Goal: Task Accomplishment & Management: Manage account settings

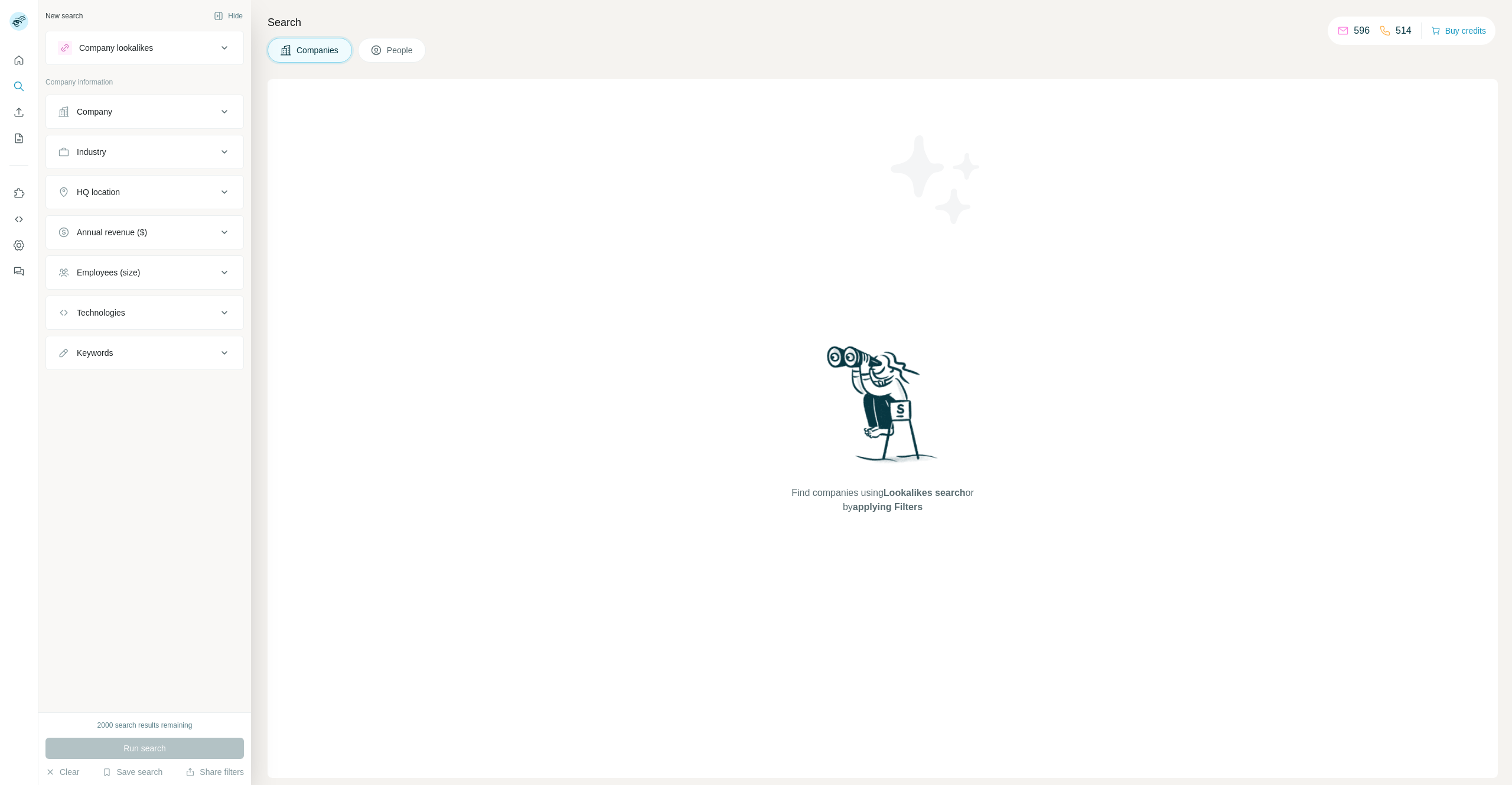
click at [395, 39] on button "People" at bounding box center [392, 50] width 68 height 25
click at [100, 156] on div "Seniority" at bounding box center [92, 152] width 32 height 12
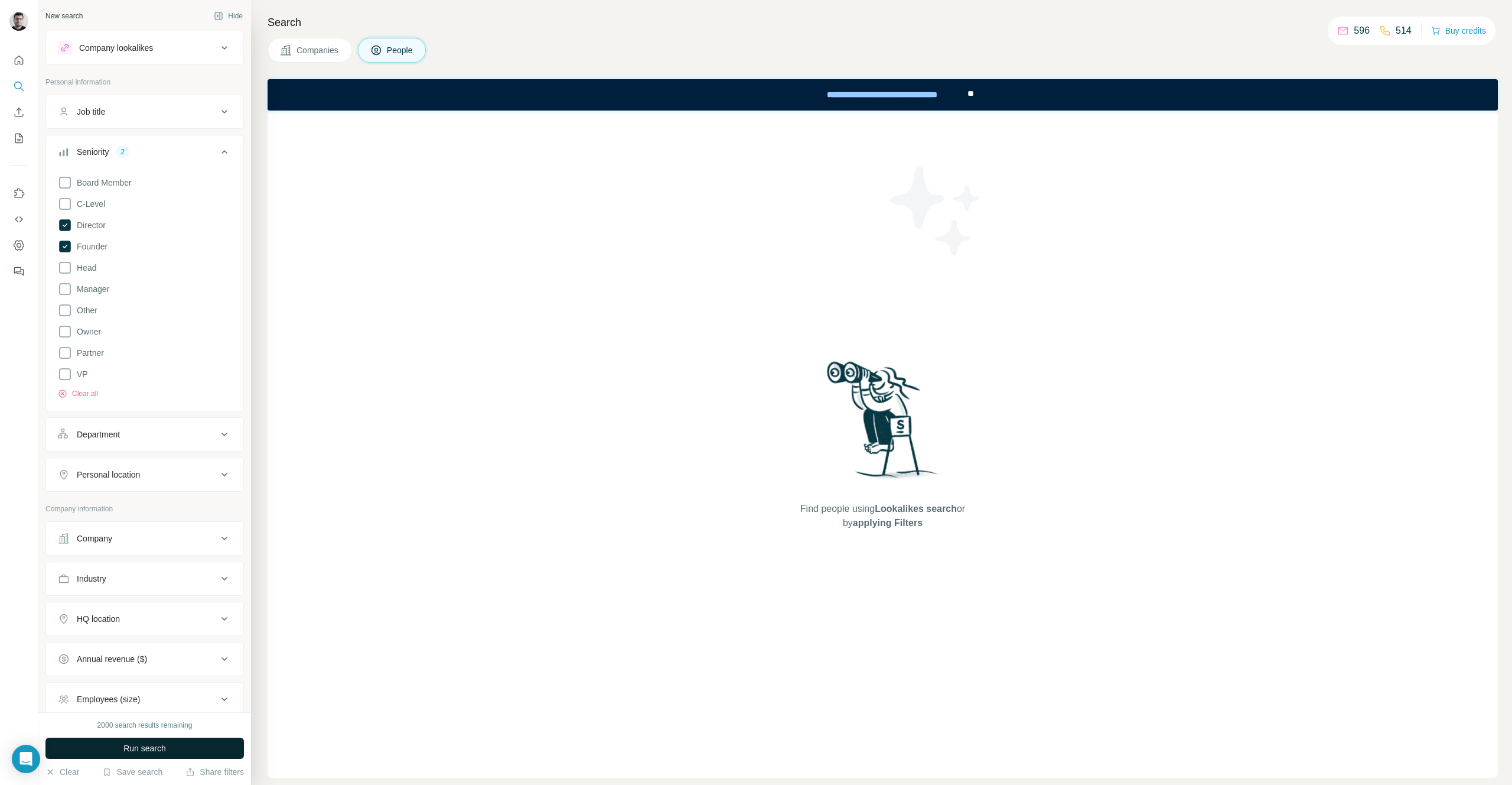
click at [138, 749] on span "Run search" at bounding box center [145, 748] width 43 height 12
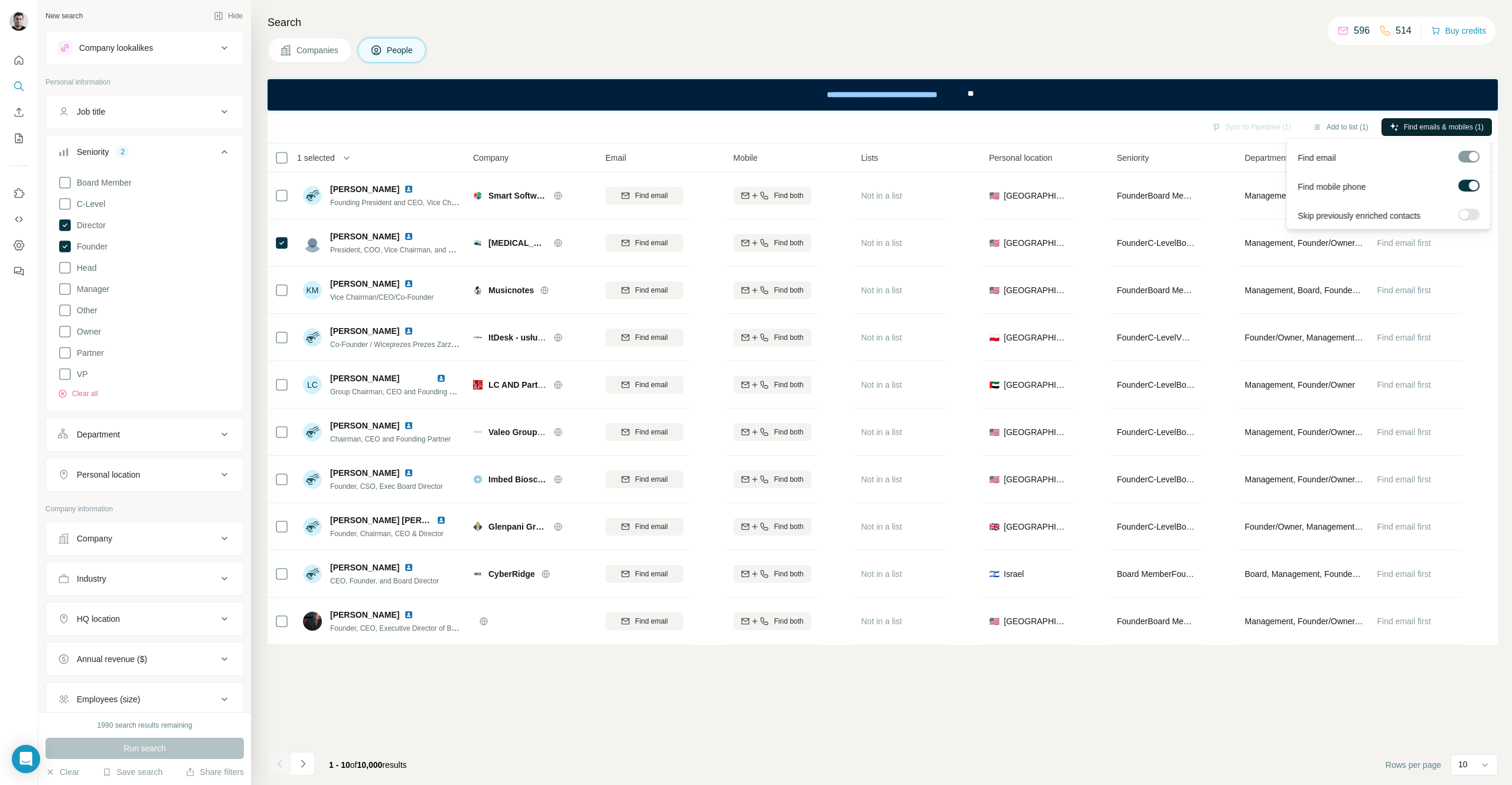
click at [1436, 126] on span "Find emails & mobiles (1)" at bounding box center [1444, 127] width 80 height 10
click at [1256, 127] on button "Sync to Pipedrive (1)" at bounding box center [1251, 127] width 96 height 18
click at [1161, 29] on h4 "Search" at bounding box center [882, 23] width 1230 height 17
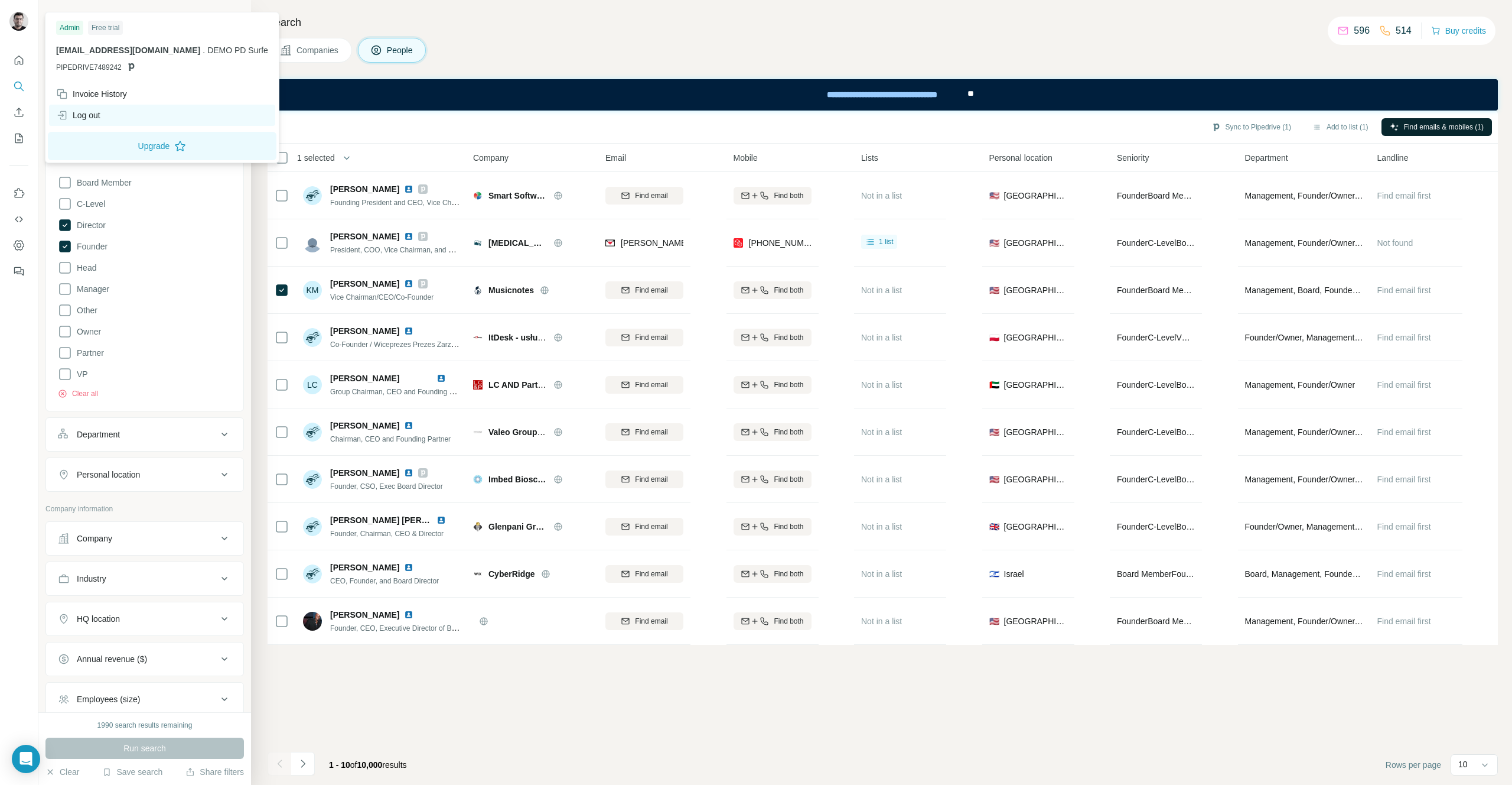
click at [87, 112] on div "Log out" at bounding box center [78, 115] width 44 height 12
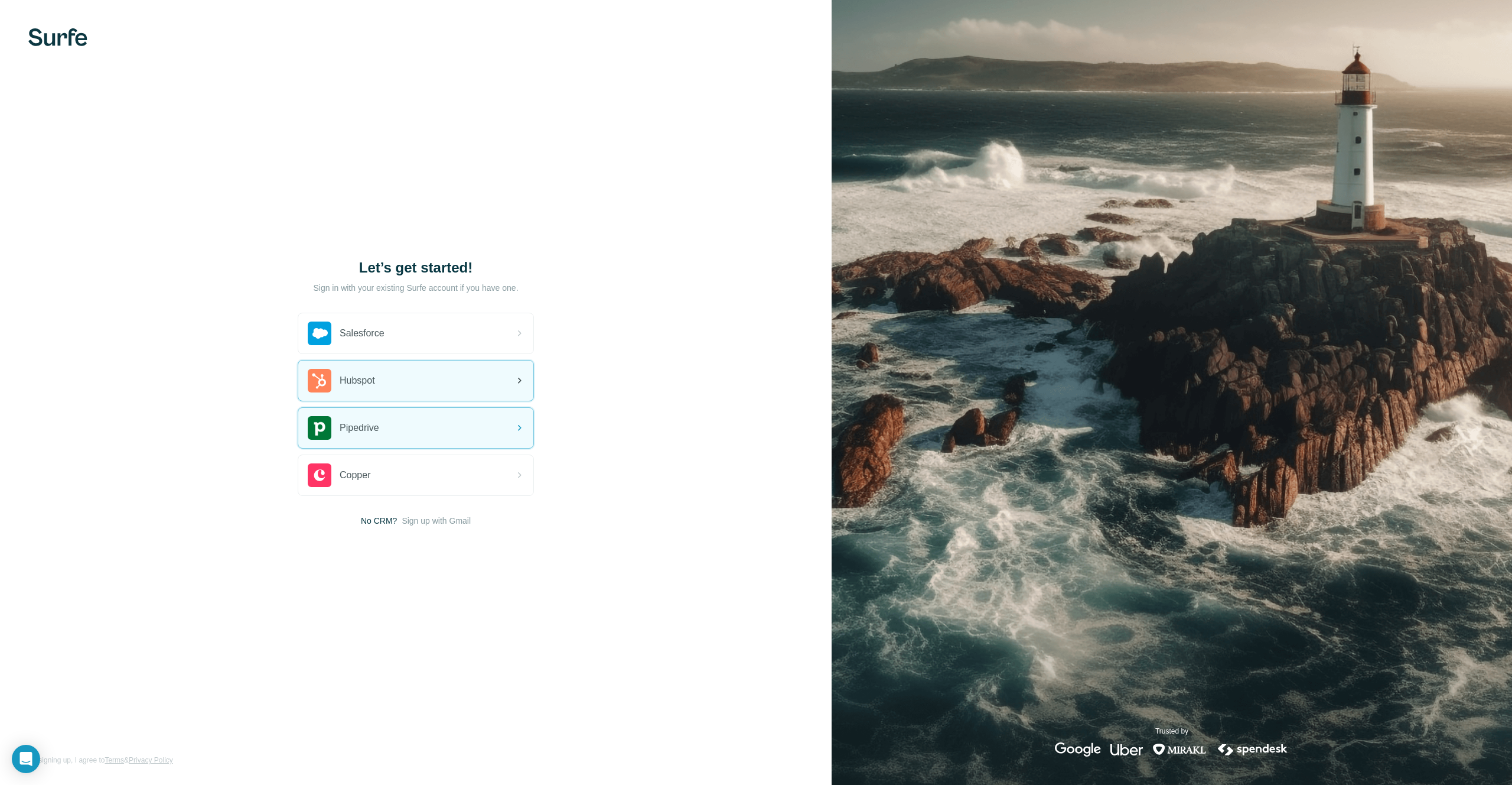
click at [400, 378] on div "Hubspot" at bounding box center [415, 380] width 235 height 40
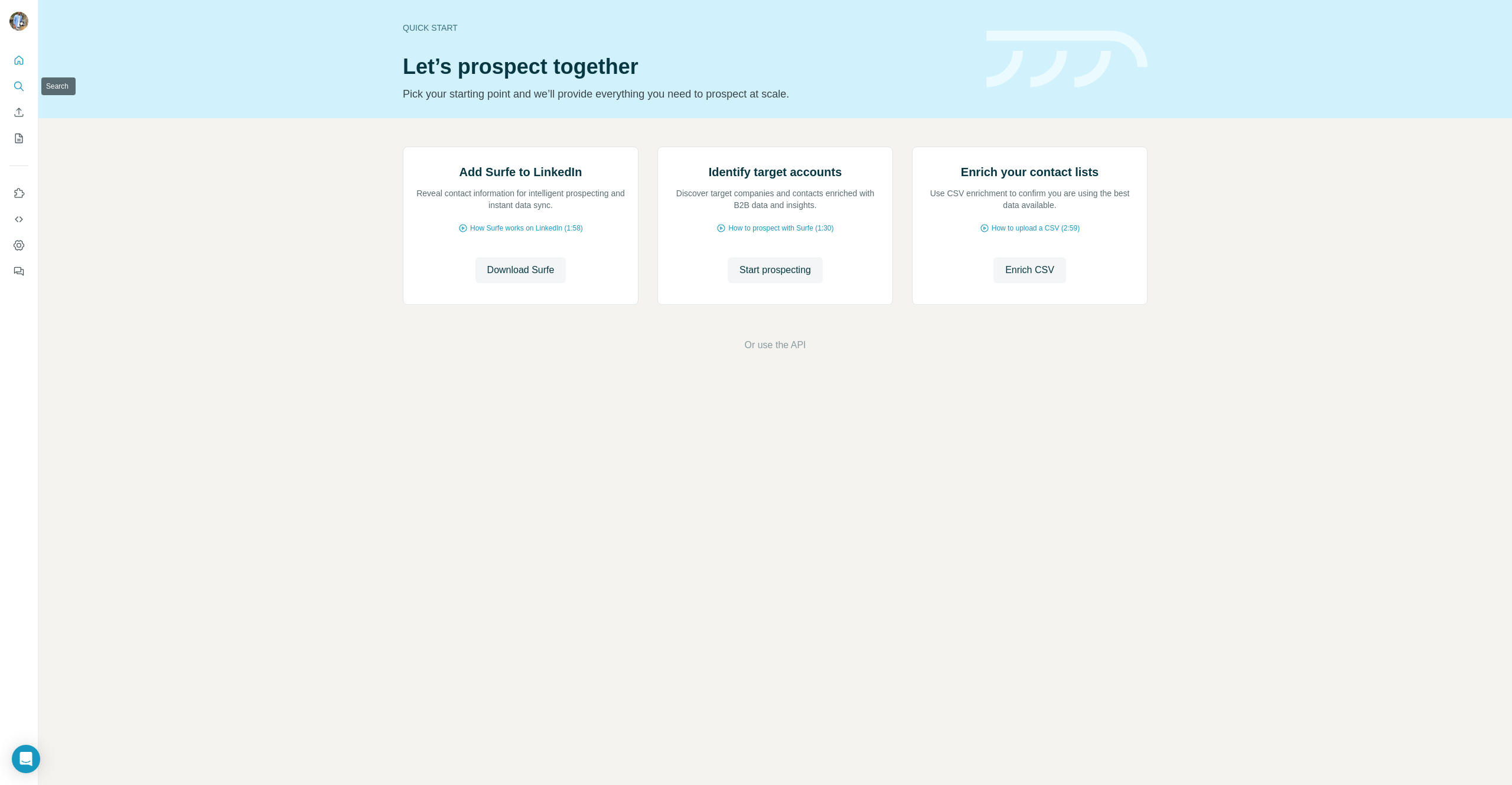
click at [20, 88] on icon "Search" at bounding box center [21, 89] width 3 height 3
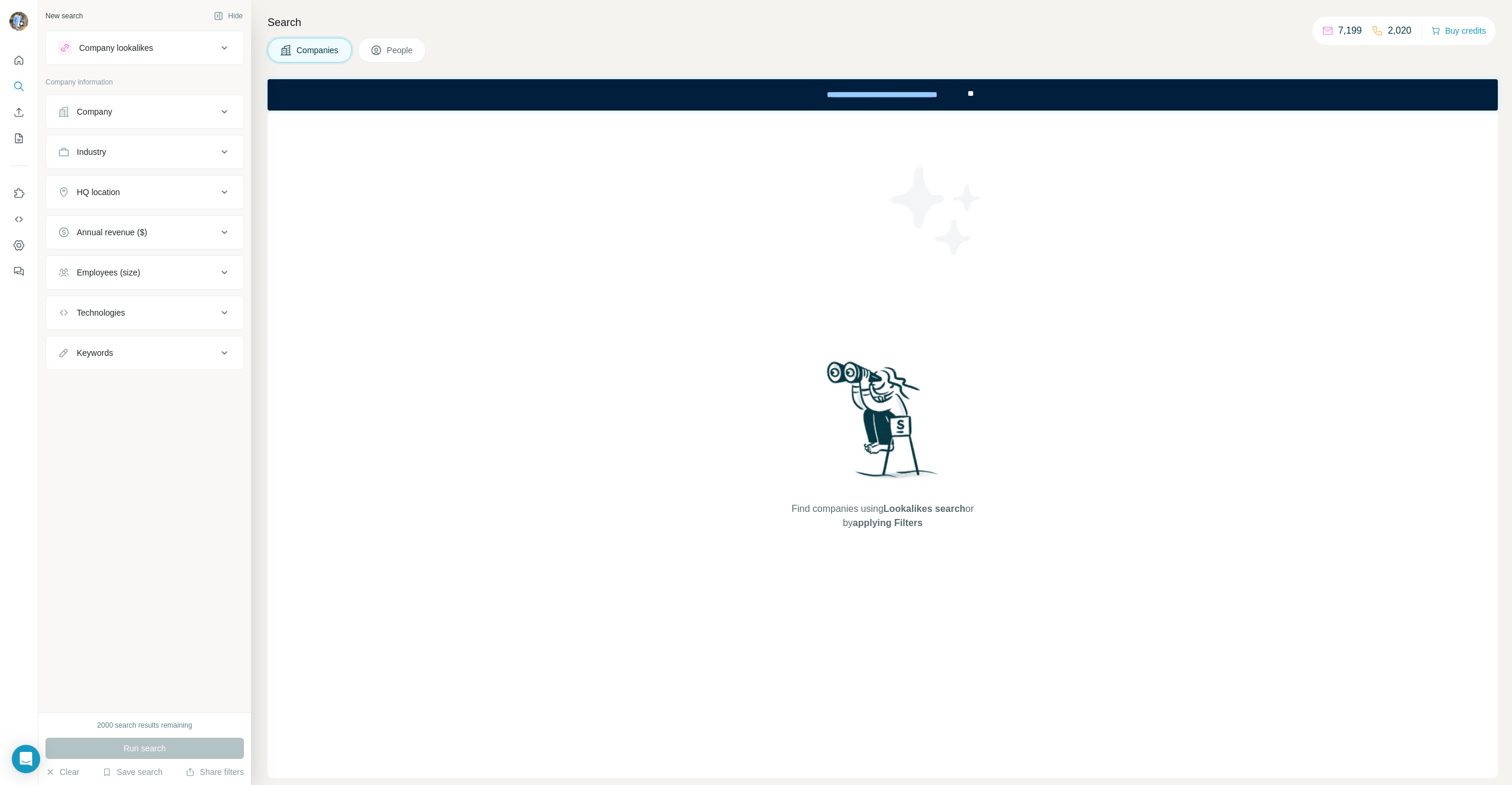
click at [397, 50] on span "People" at bounding box center [400, 50] width 27 height 12
click at [112, 146] on div "Seniority" at bounding box center [137, 152] width 159 height 12
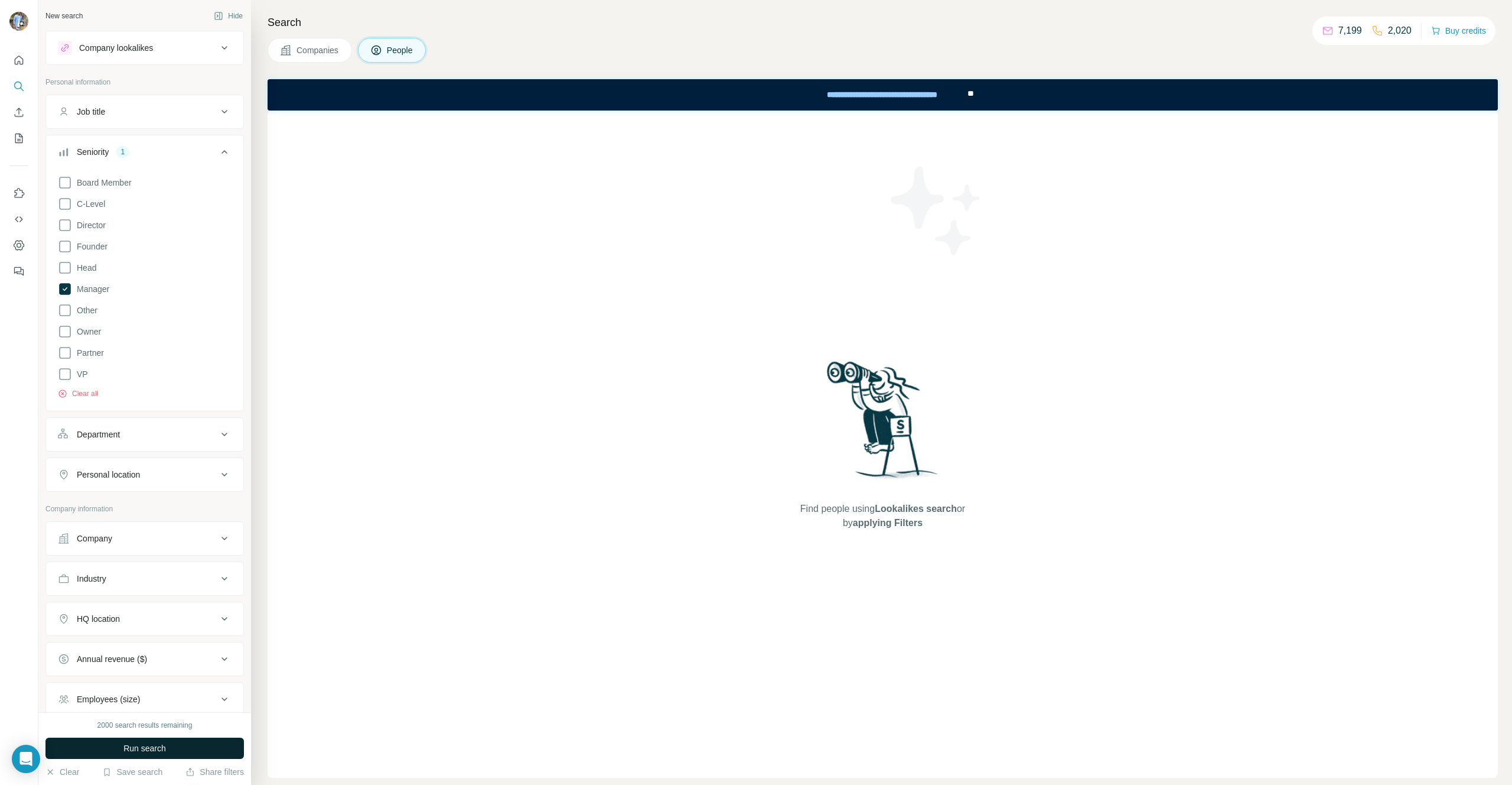
click at [161, 749] on span "Run search" at bounding box center [145, 748] width 43 height 12
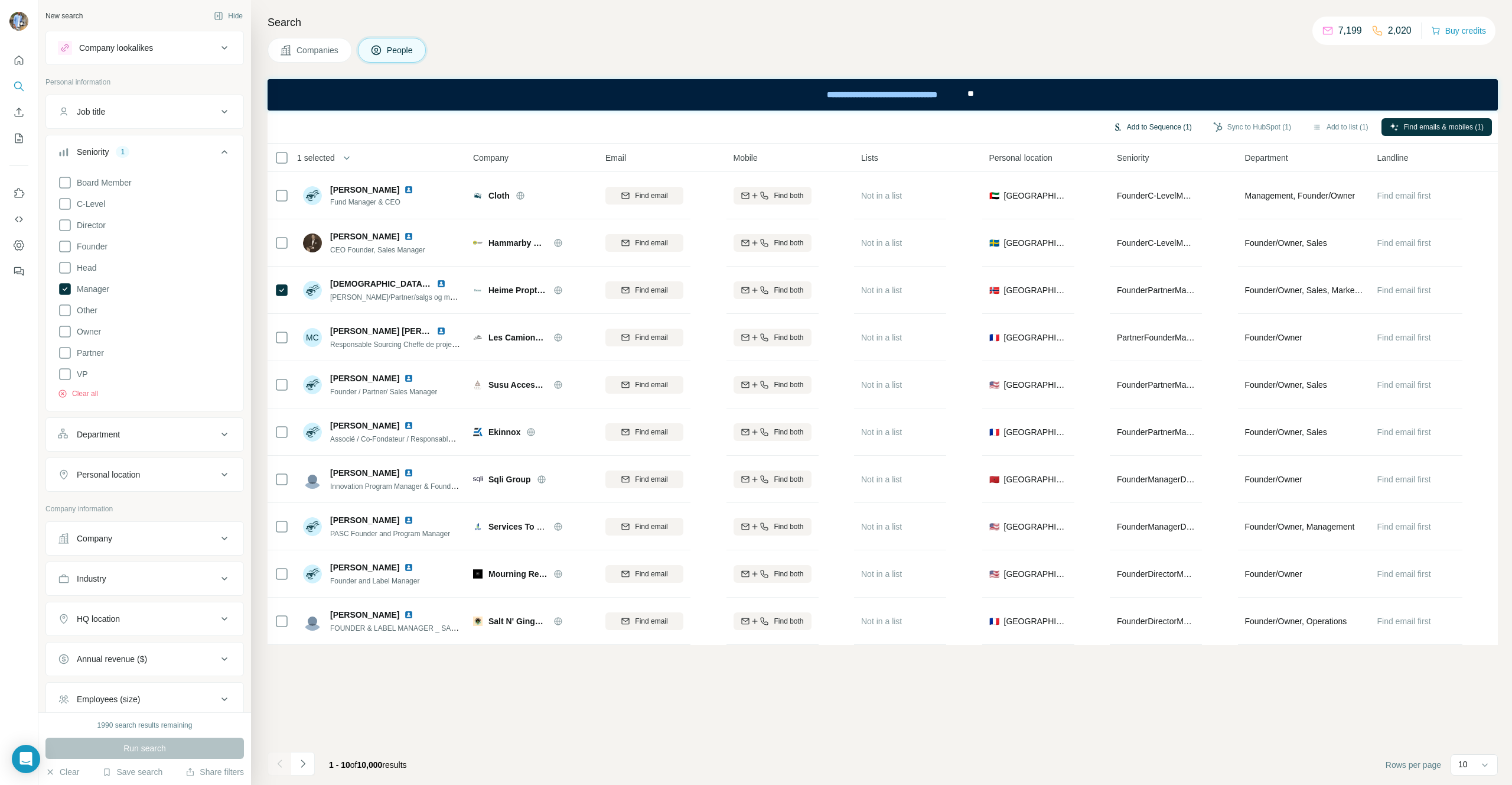
click at [1152, 121] on button "Add to Sequence (1)" at bounding box center [1152, 127] width 96 height 18
click at [1066, 175] on div "People will be auto-enriched and synced to HubSpot before being added to a Sequ…" at bounding box center [1092, 204] width 218 height 126
click at [1066, 163] on input "text" at bounding box center [1093, 161] width 197 height 21
click at [1048, 211] on div "okokokok" at bounding box center [1092, 209] width 177 height 12
type input "**********"
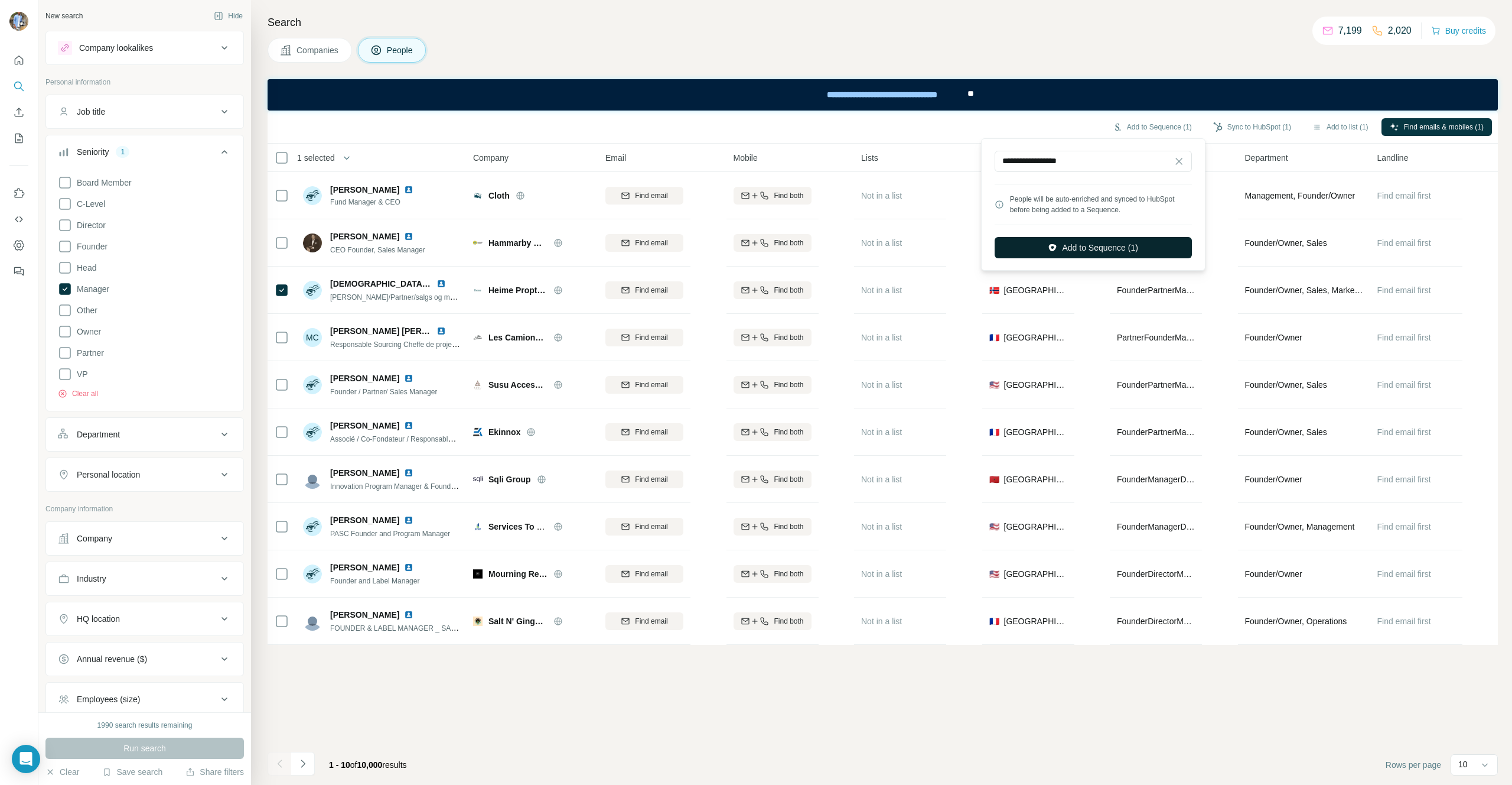
click at [1109, 247] on button "Add to Sequence (1)" at bounding box center [1093, 247] width 197 height 21
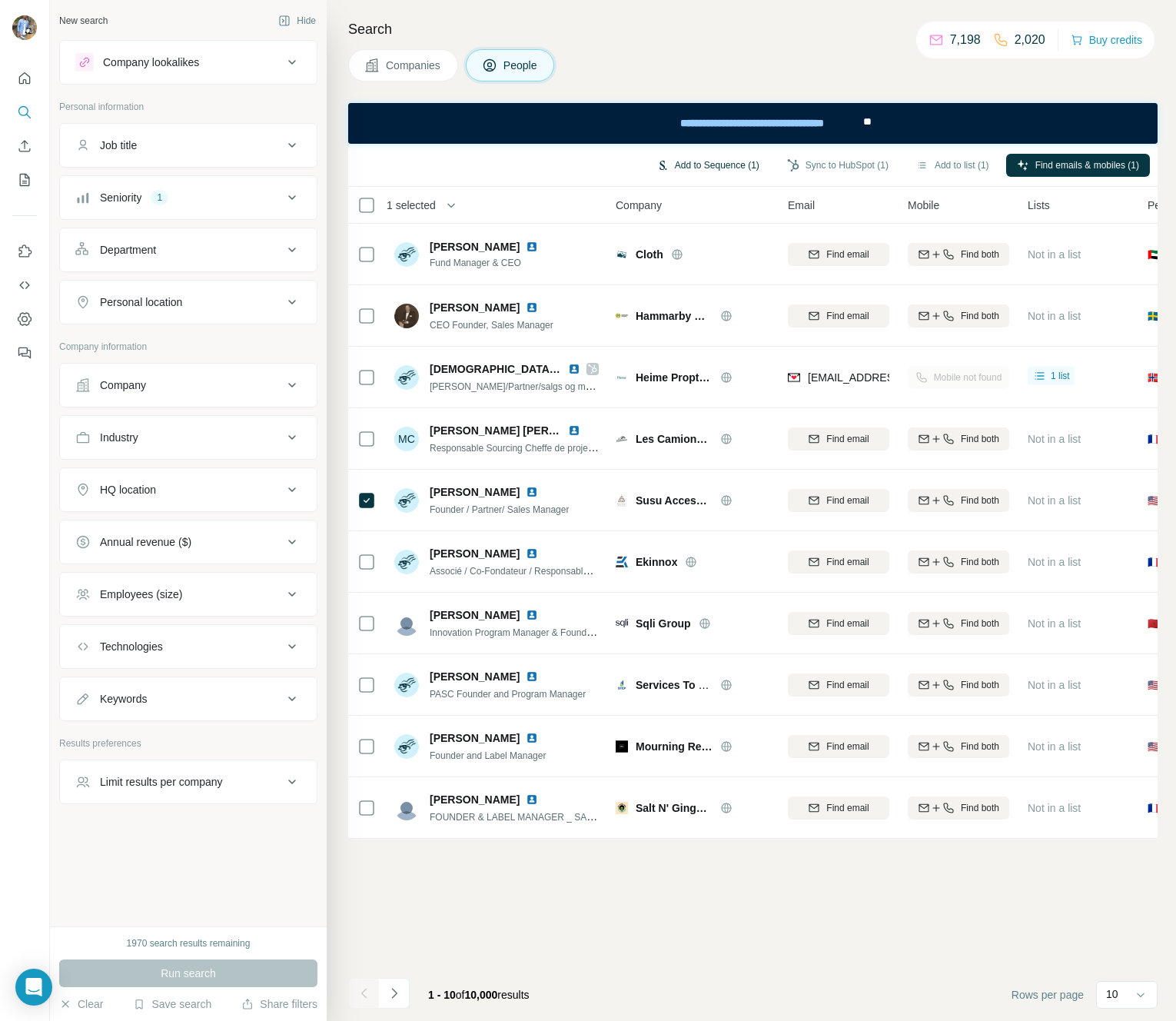
click at [687, 166] on button "Add to Sequence (1)" at bounding box center [707, 165] width 125 height 23
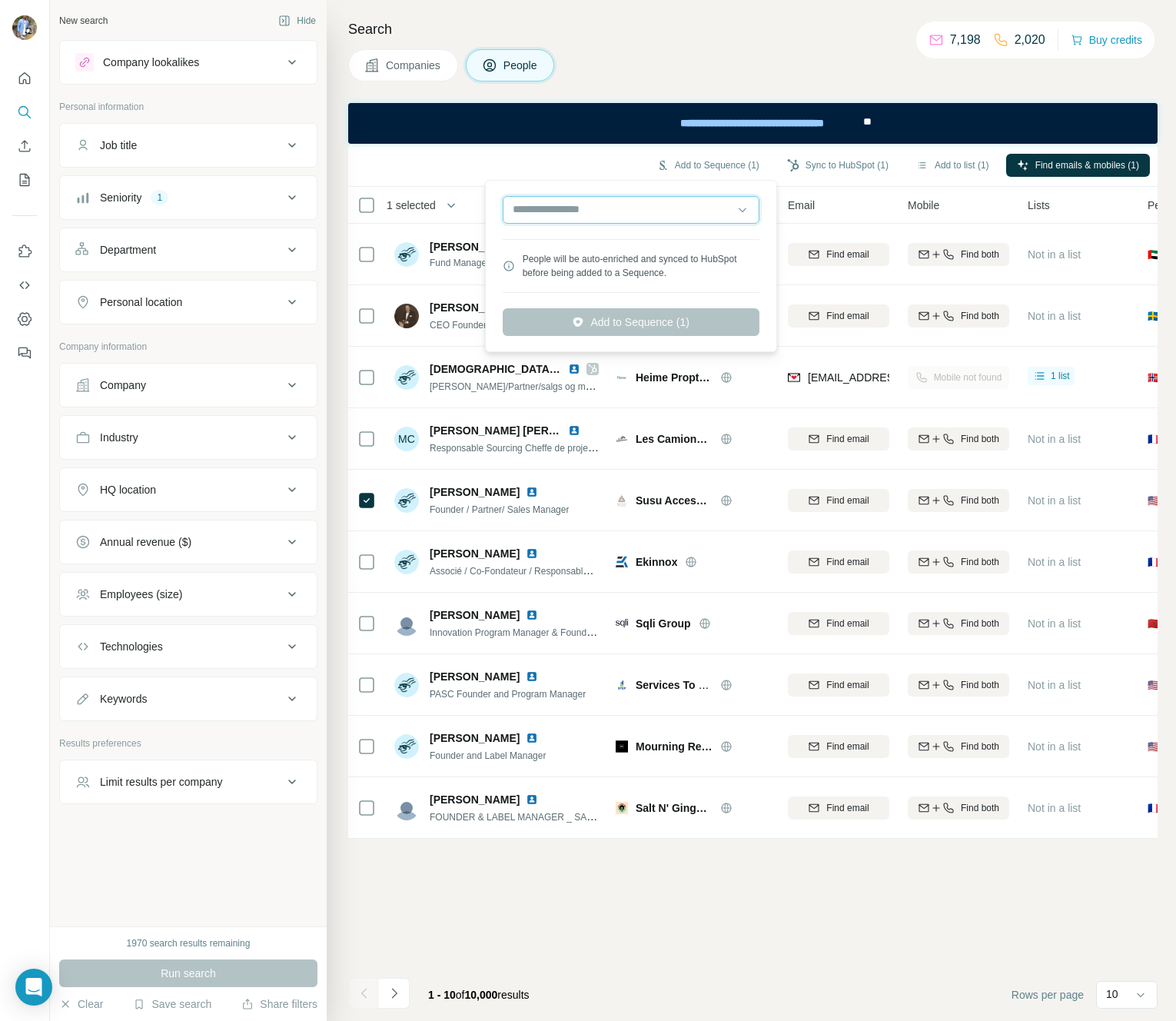
click at [617, 212] on input "text" at bounding box center [631, 210] width 256 height 28
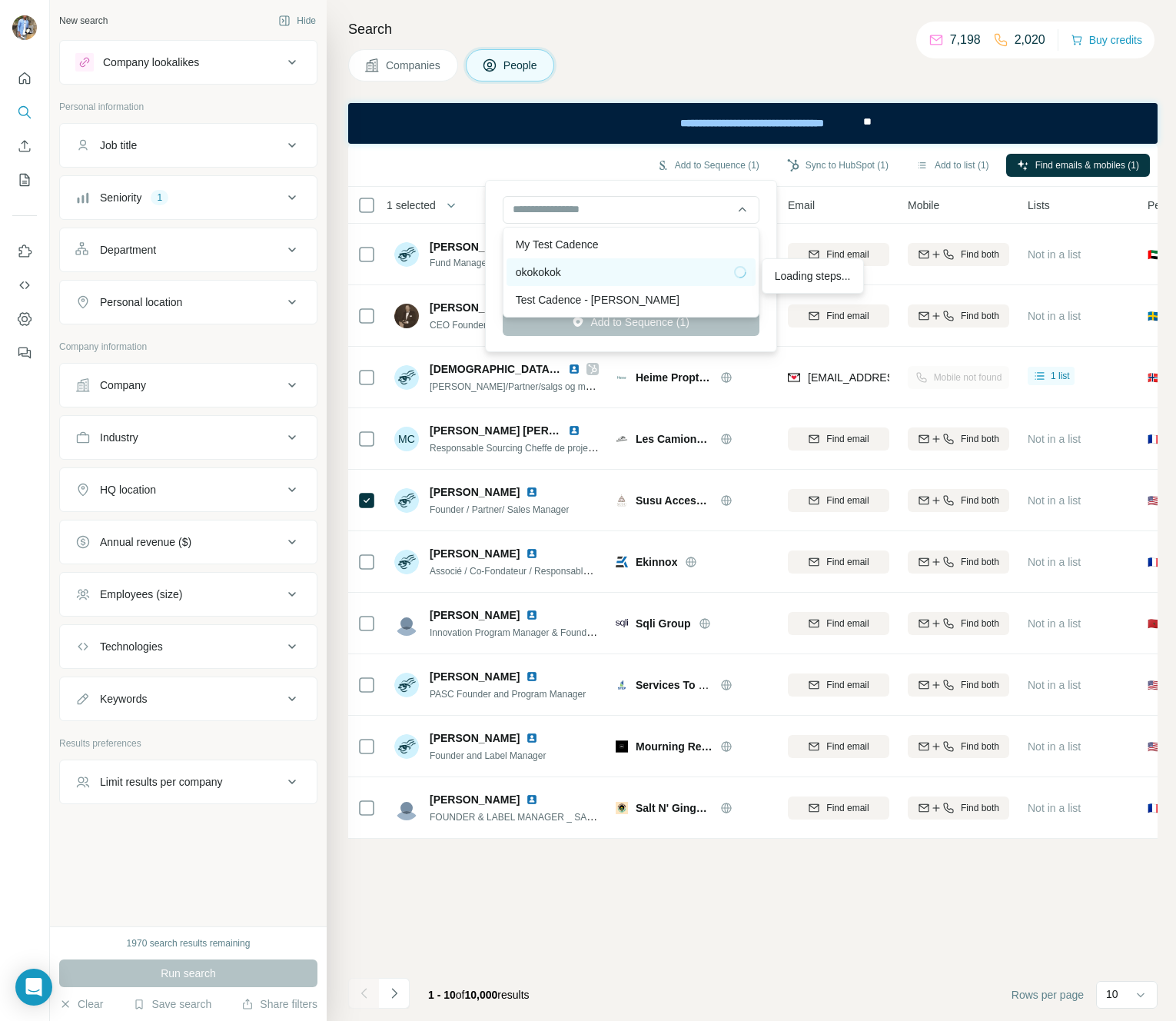
click at [587, 267] on div "okokokok" at bounding box center [630, 272] width 230 height 15
type input "**********"
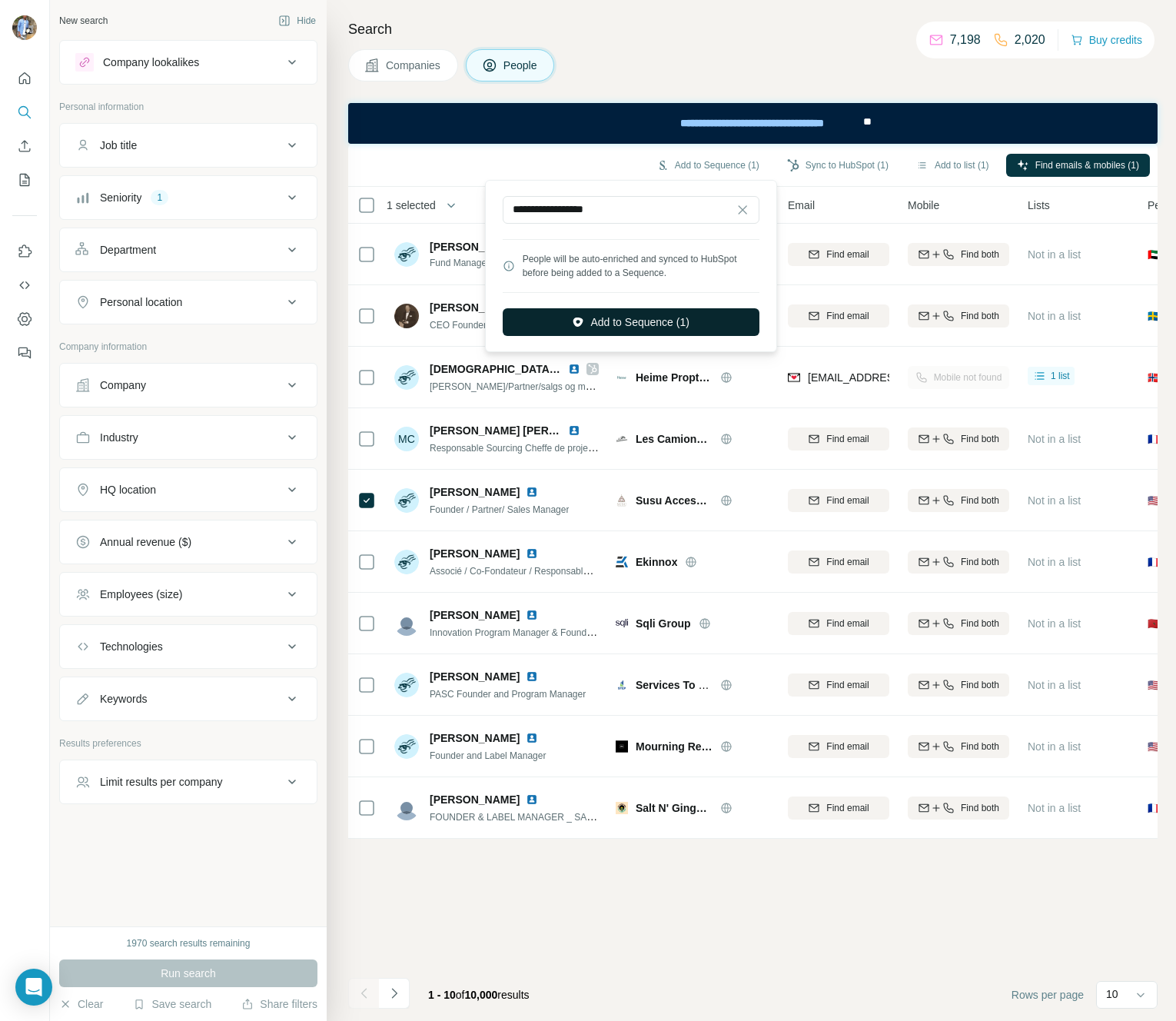
click at [623, 319] on button "Add to Sequence (1)" at bounding box center [631, 322] width 256 height 28
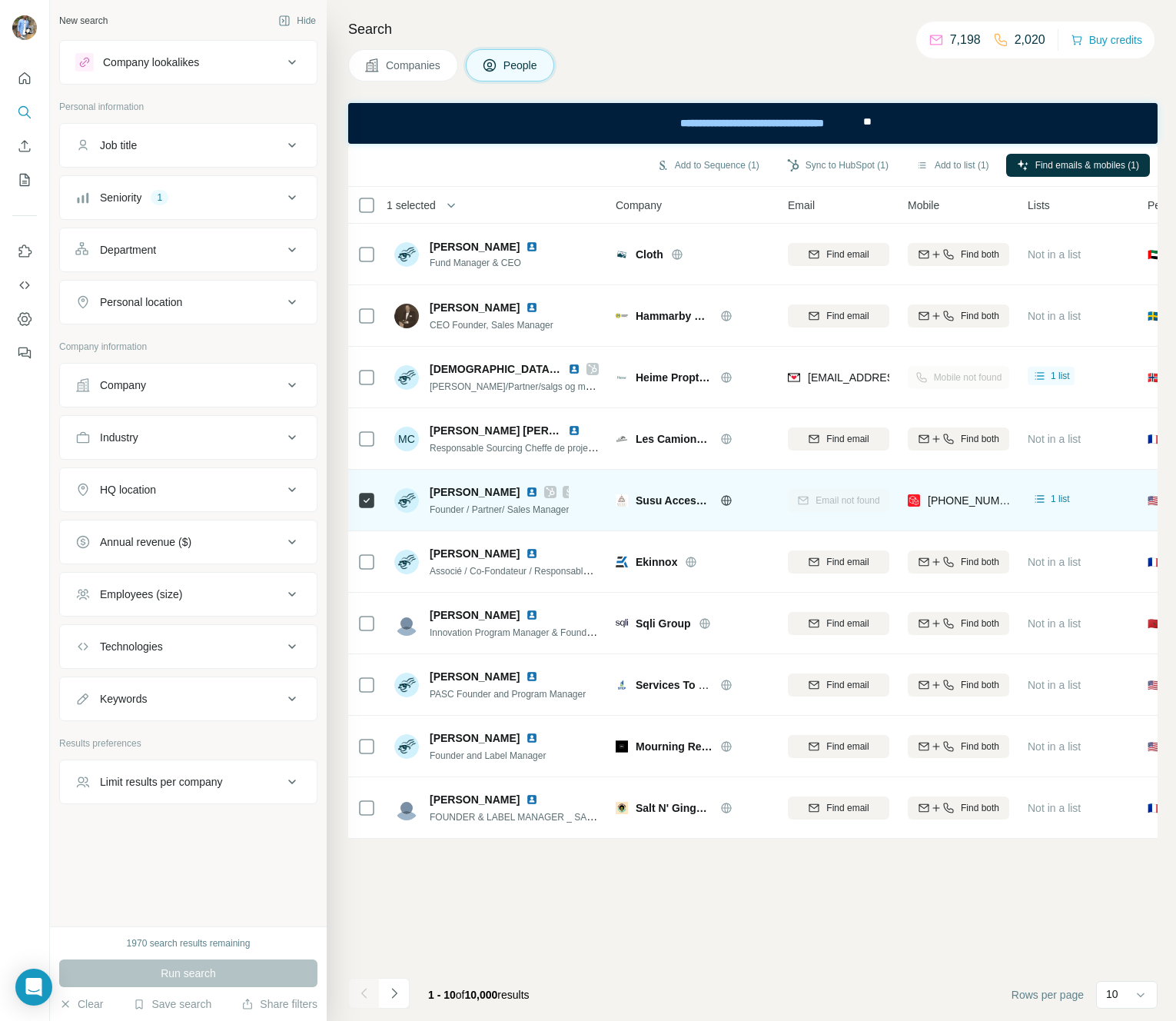
click at [358, 494] on icon at bounding box center [367, 500] width 19 height 19
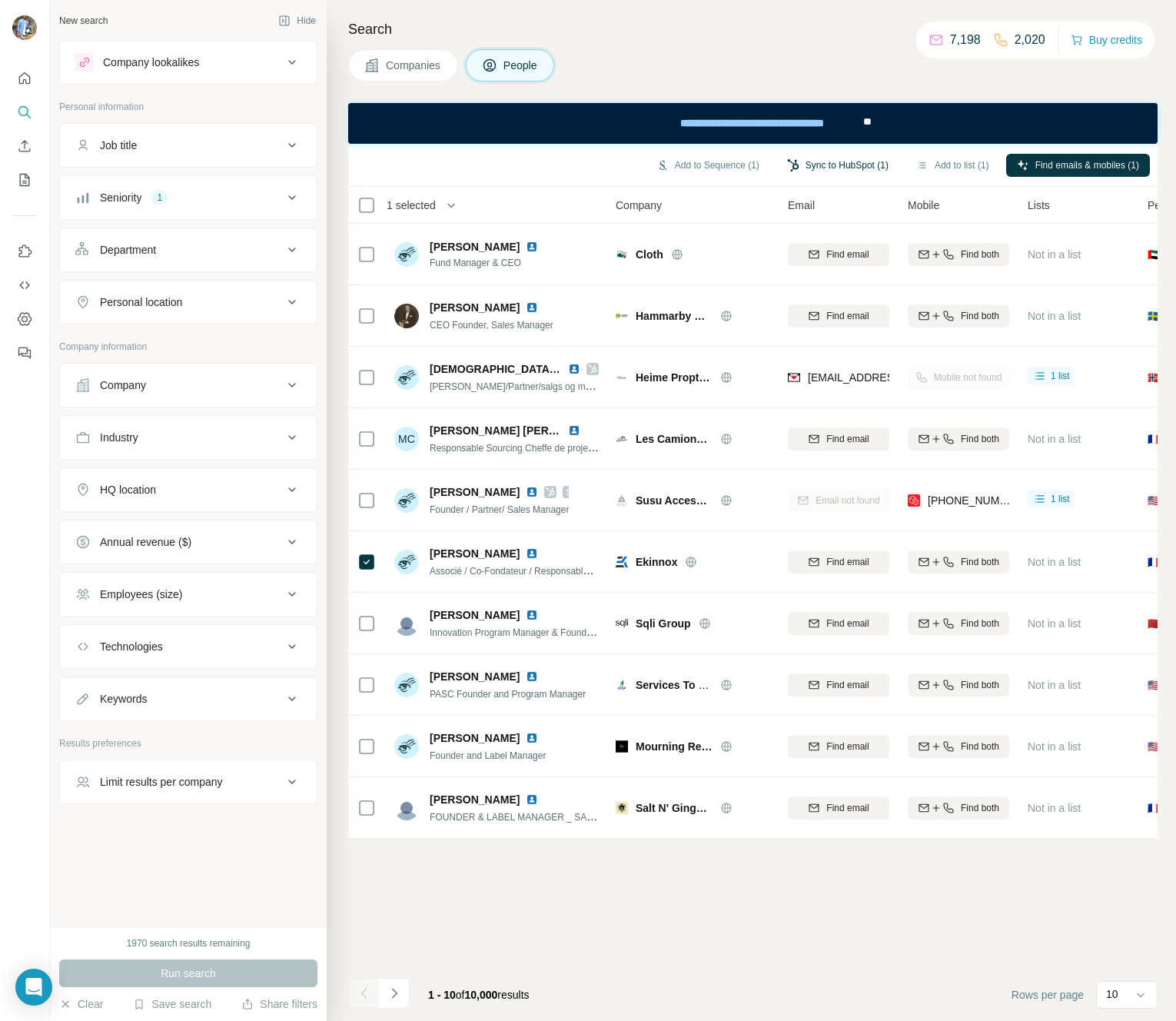
click at [848, 167] on button "Sync to HubSpot (1)" at bounding box center [837, 165] width 123 height 23
click at [722, 156] on button "Add to Sequence (1)" at bounding box center [707, 165] width 125 height 23
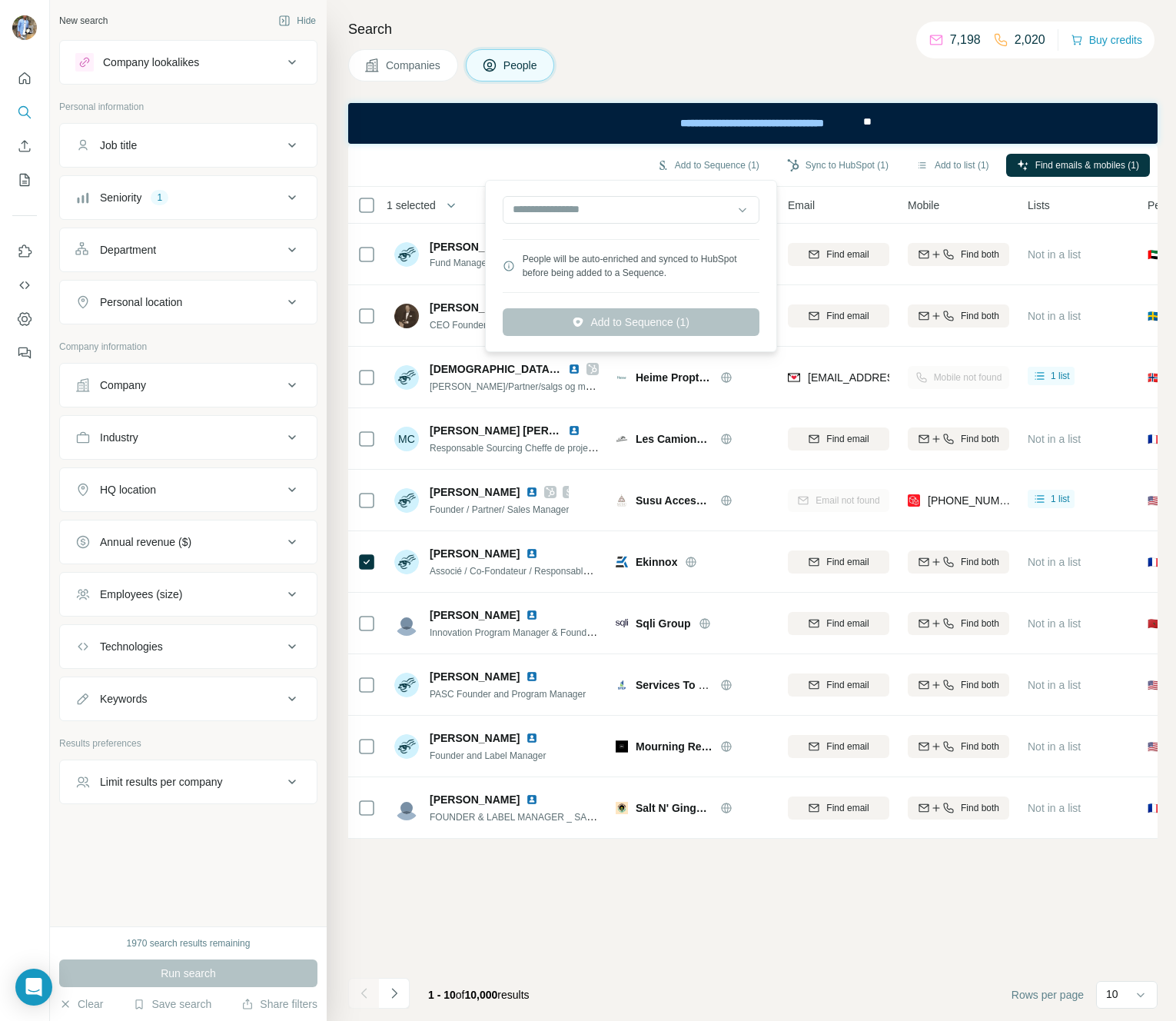
click at [624, 318] on div "People will be auto-enriched and synced to HubSpot before being added to a Sequ…" at bounding box center [630, 265] width 284 height 164
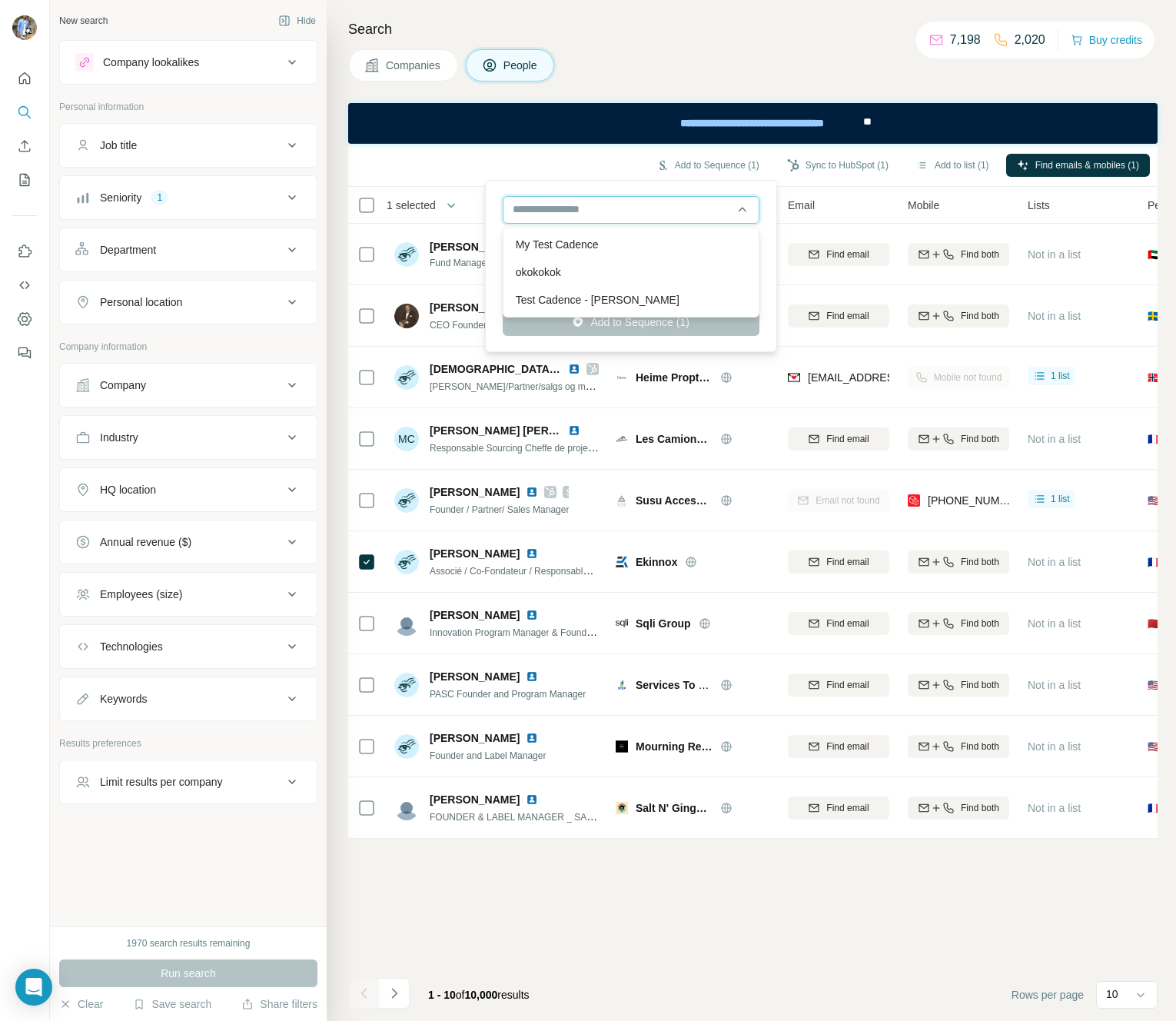
click at [566, 217] on input "text" at bounding box center [631, 210] width 256 height 28
click at [562, 270] on div "okokokok Show steps" at bounding box center [630, 272] width 230 height 15
type input "**********"
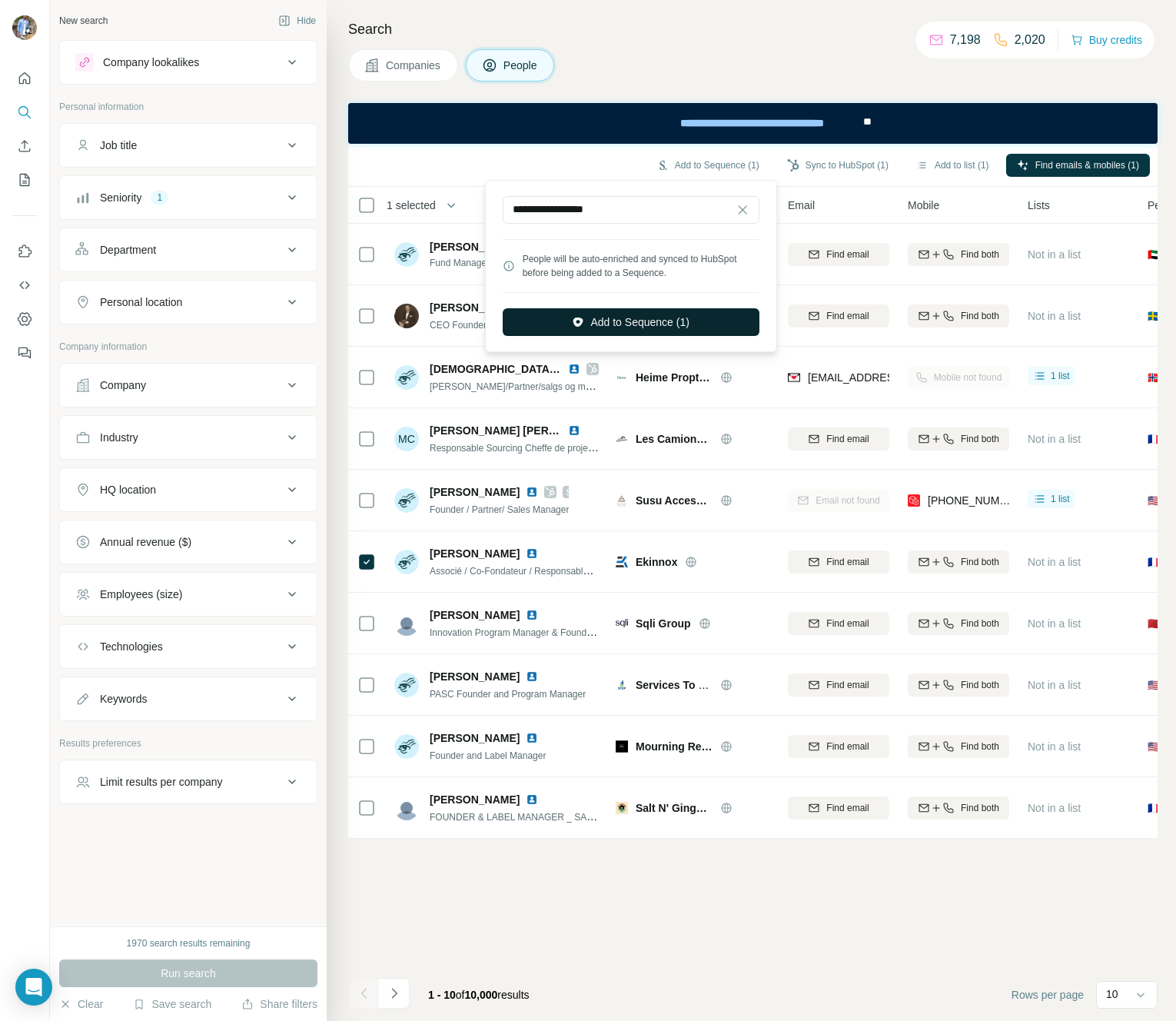
click at [595, 324] on button "Add to Sequence (1)" at bounding box center [631, 322] width 256 height 28
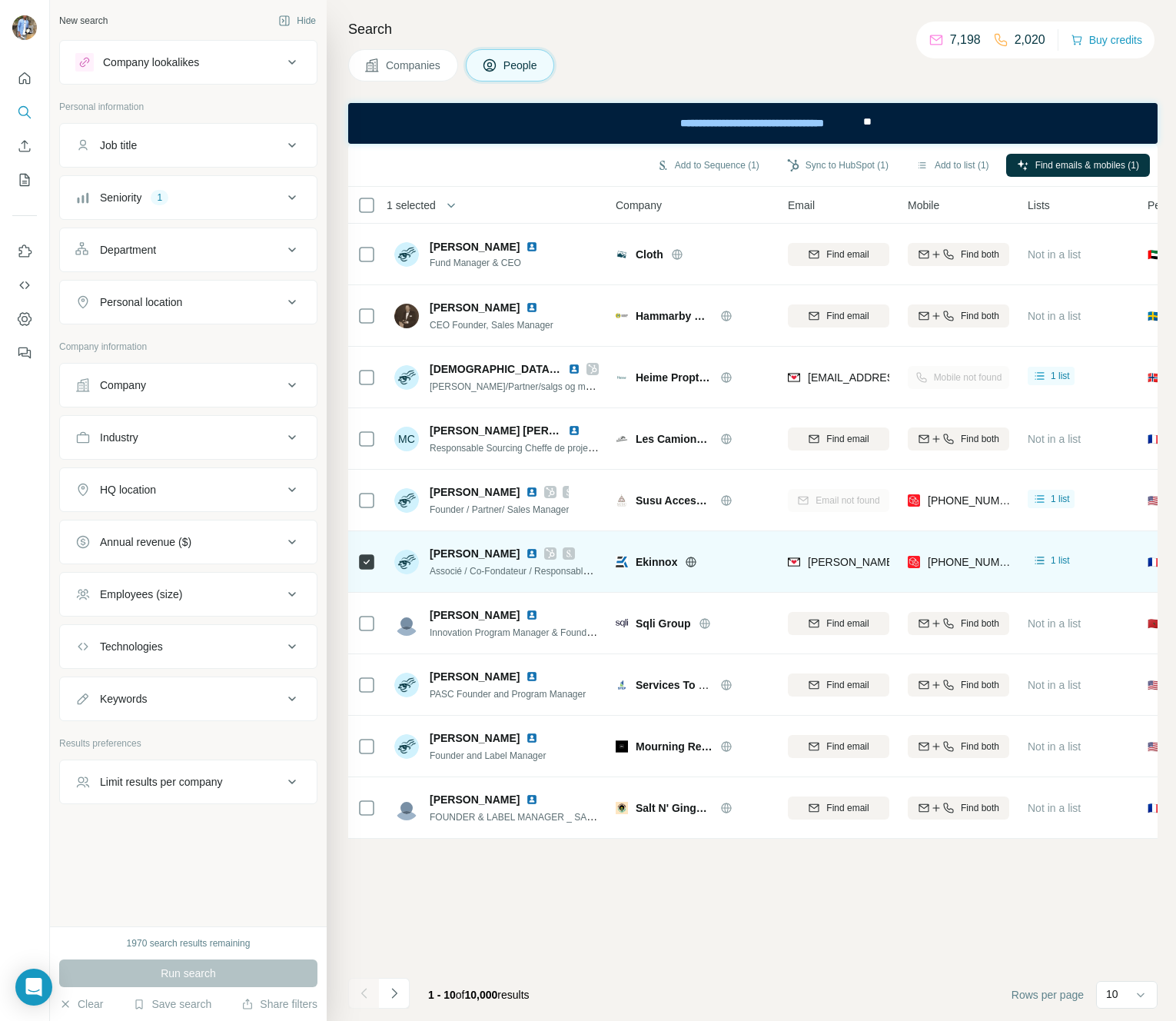
click at [564, 552] on icon at bounding box center [568, 553] width 9 height 13
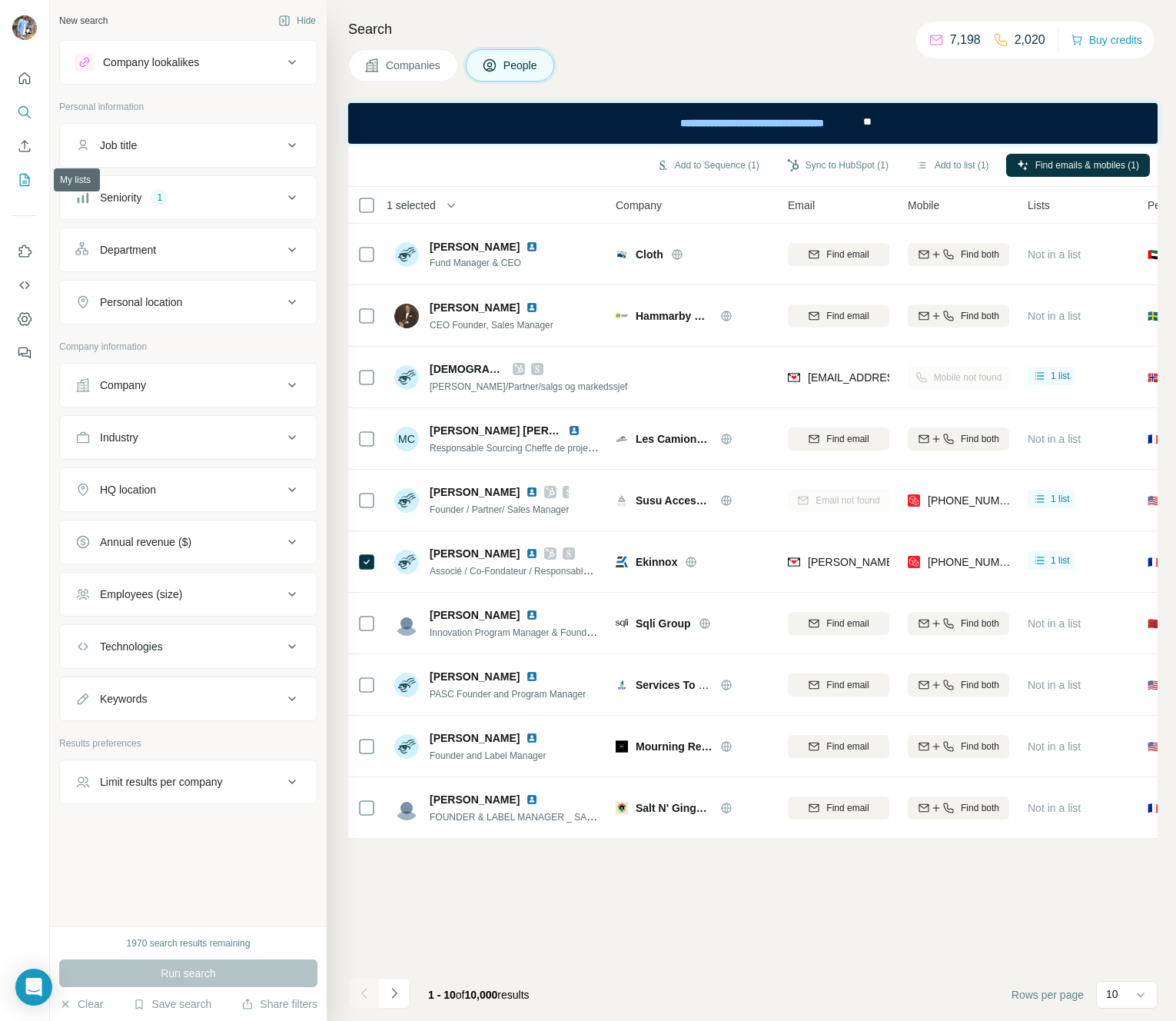
click at [24, 182] on icon "My lists" at bounding box center [24, 179] width 15 height 15
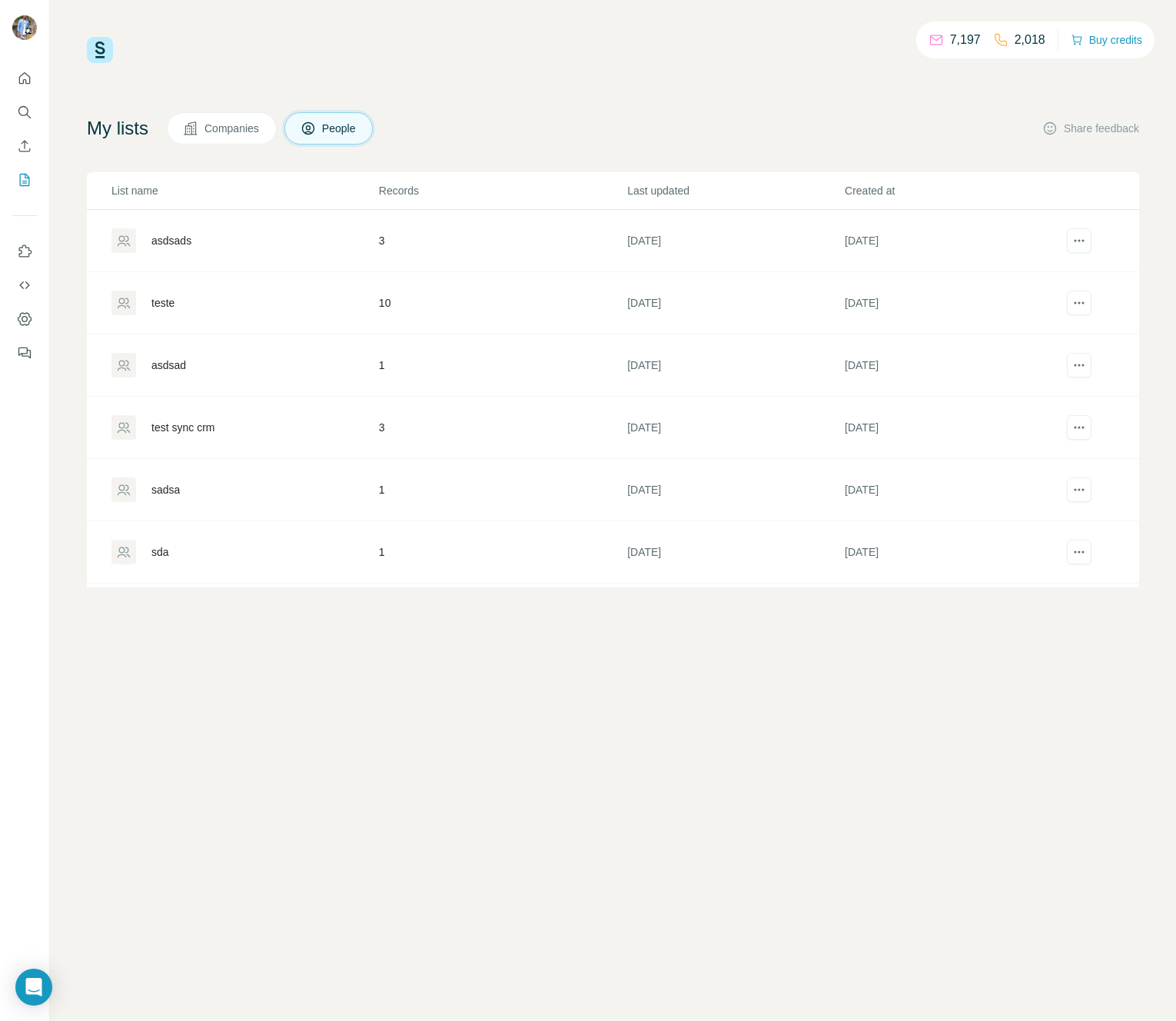
click at [175, 247] on div "asdsads" at bounding box center [171, 240] width 40 height 15
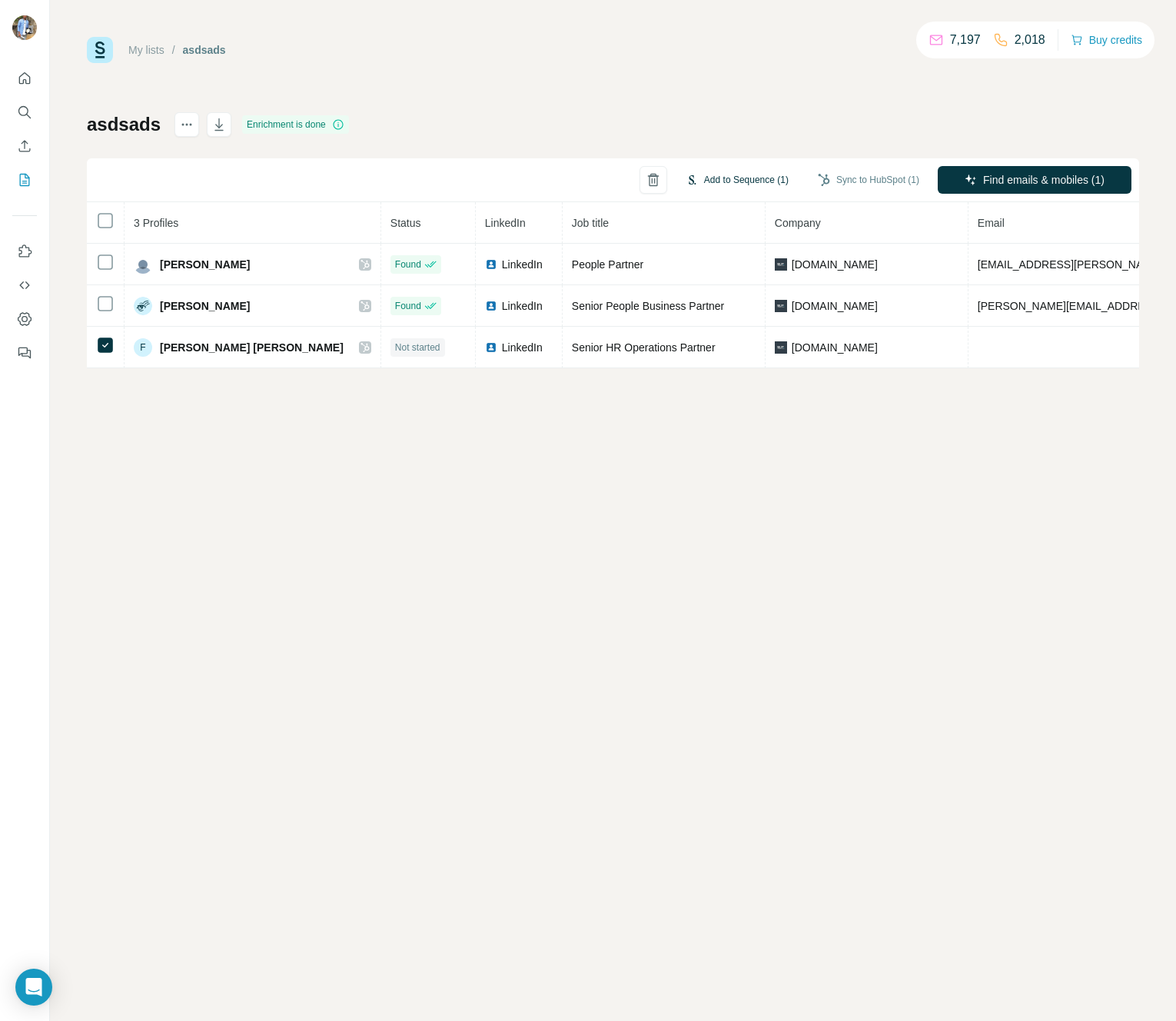
click at [720, 176] on button "Add to Sequence (1)" at bounding box center [737, 180] width 125 height 23
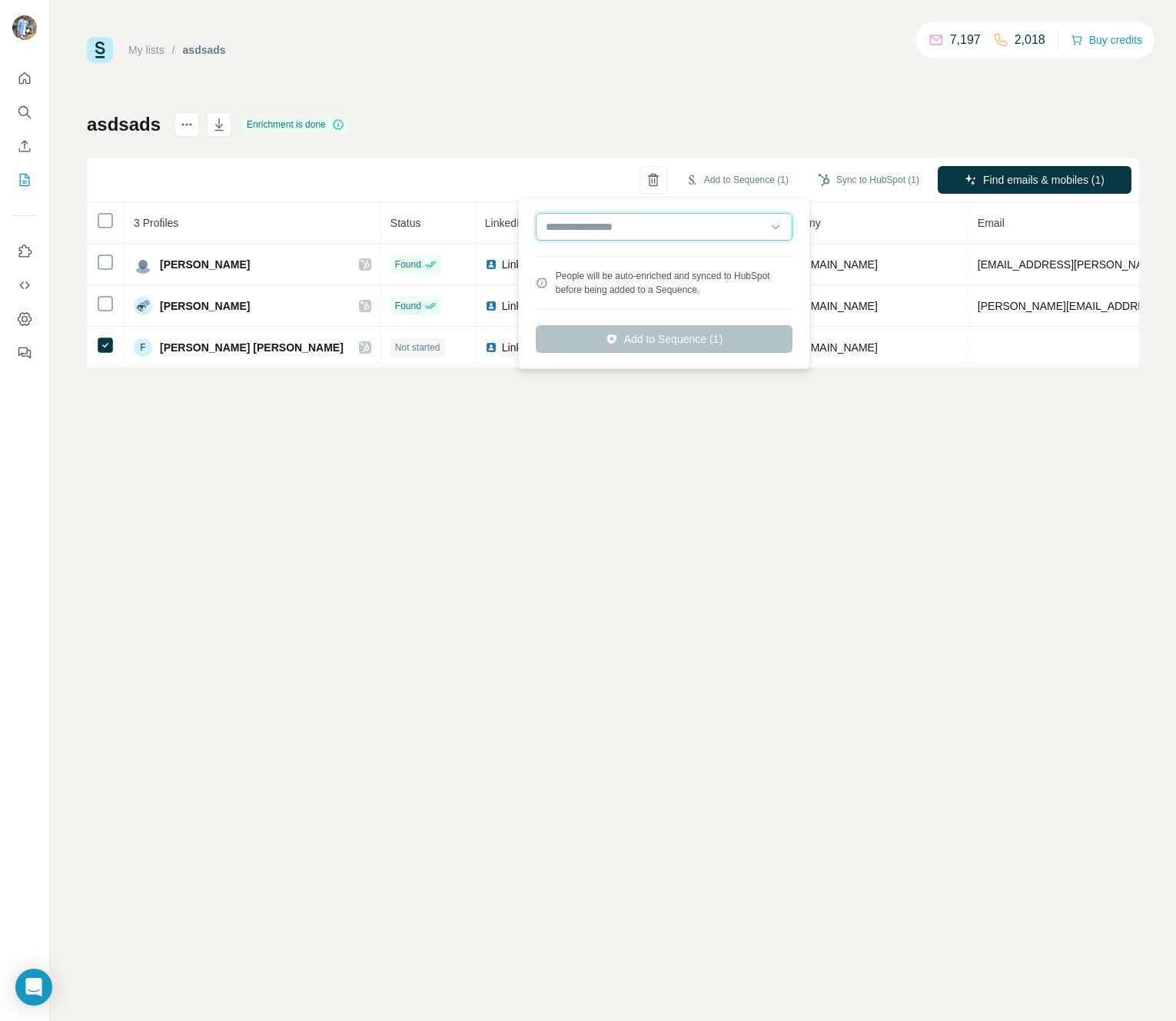
click at [636, 239] on input "text" at bounding box center [664, 226] width 256 height 28
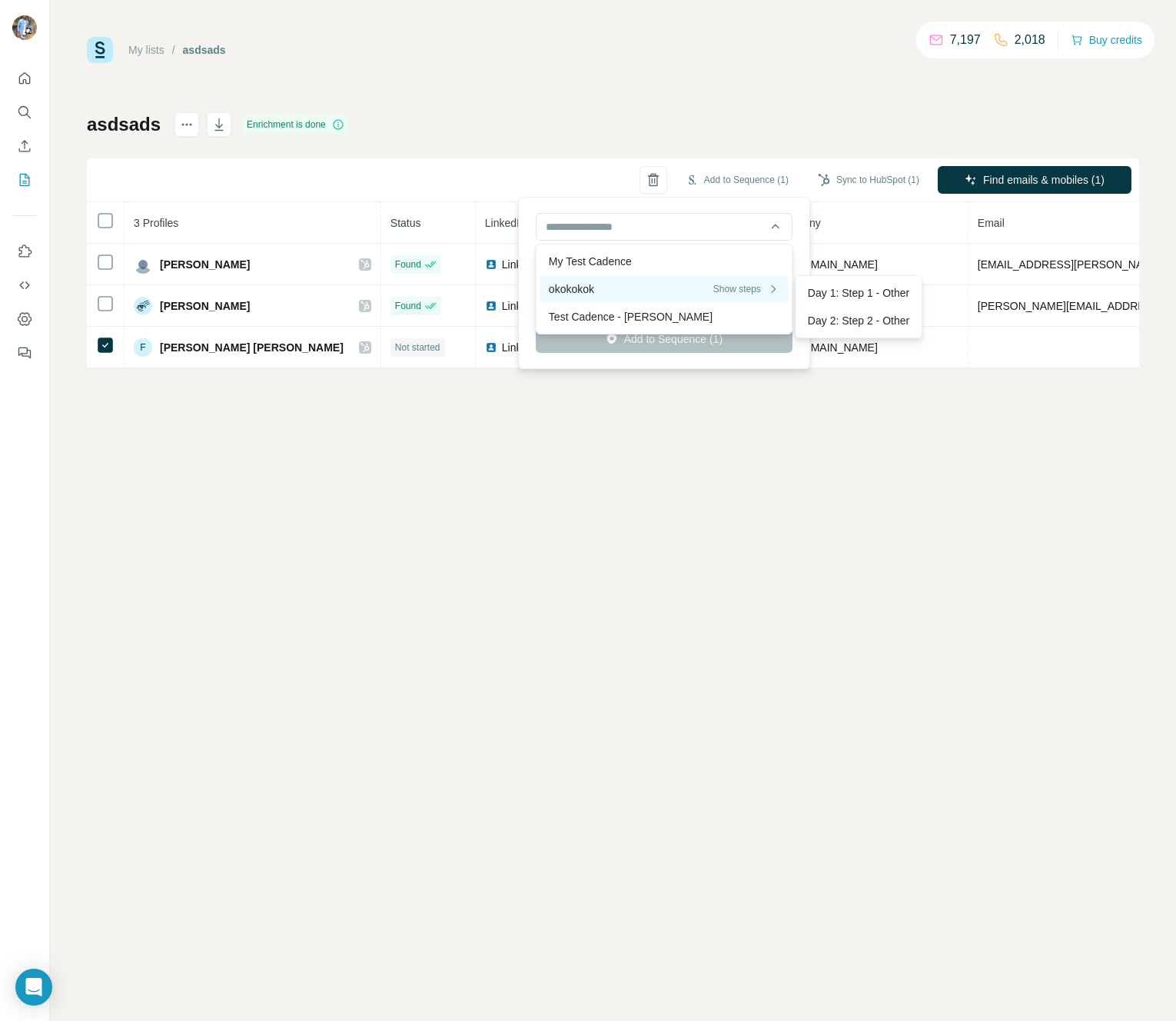
click at [601, 294] on div "okokokok Show steps" at bounding box center [663, 289] width 230 height 15
type input "**********"
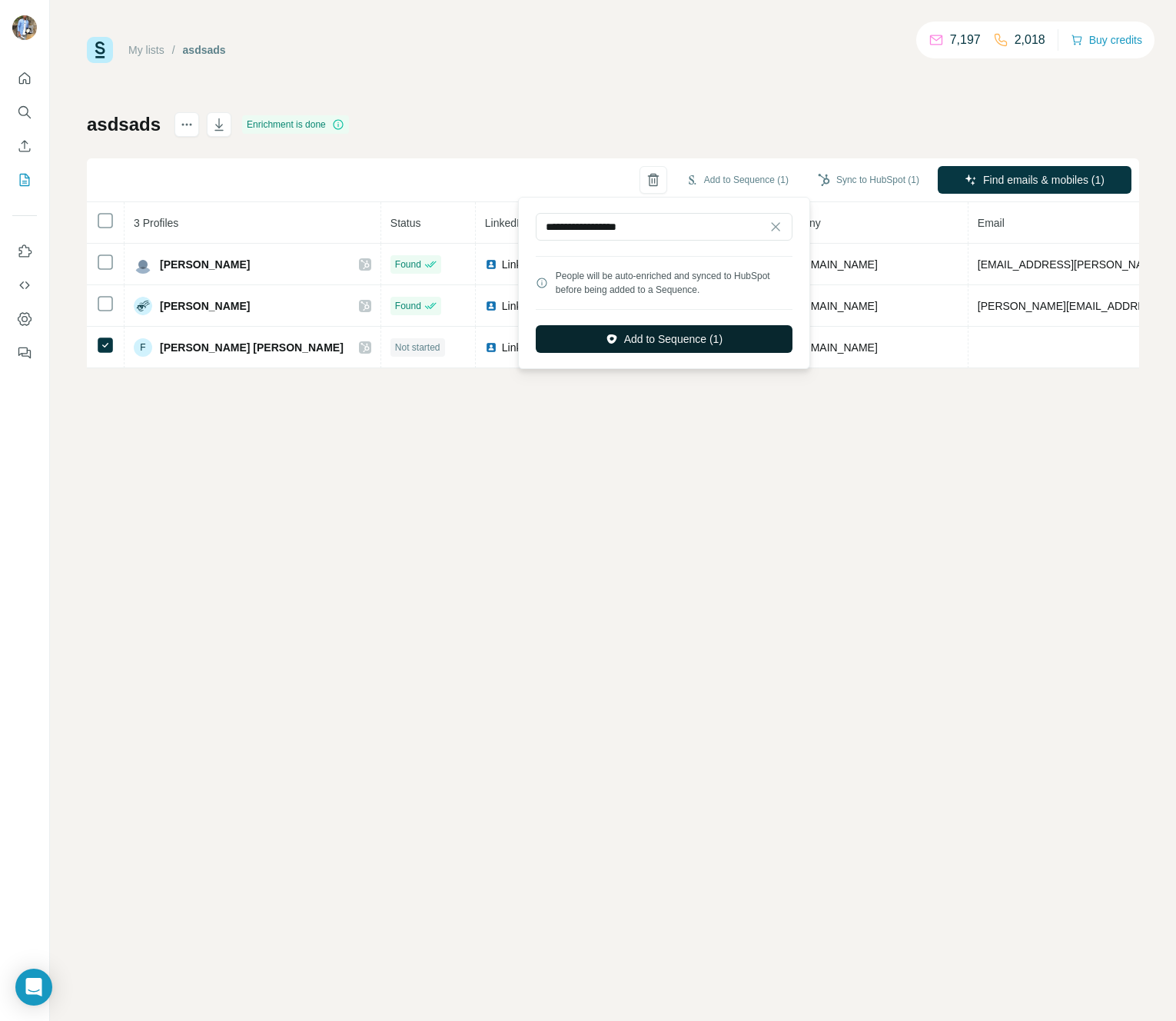
click at [636, 350] on button "Add to Sequence (1)" at bounding box center [664, 339] width 256 height 28
